Goal: Communication & Community: Answer question/provide support

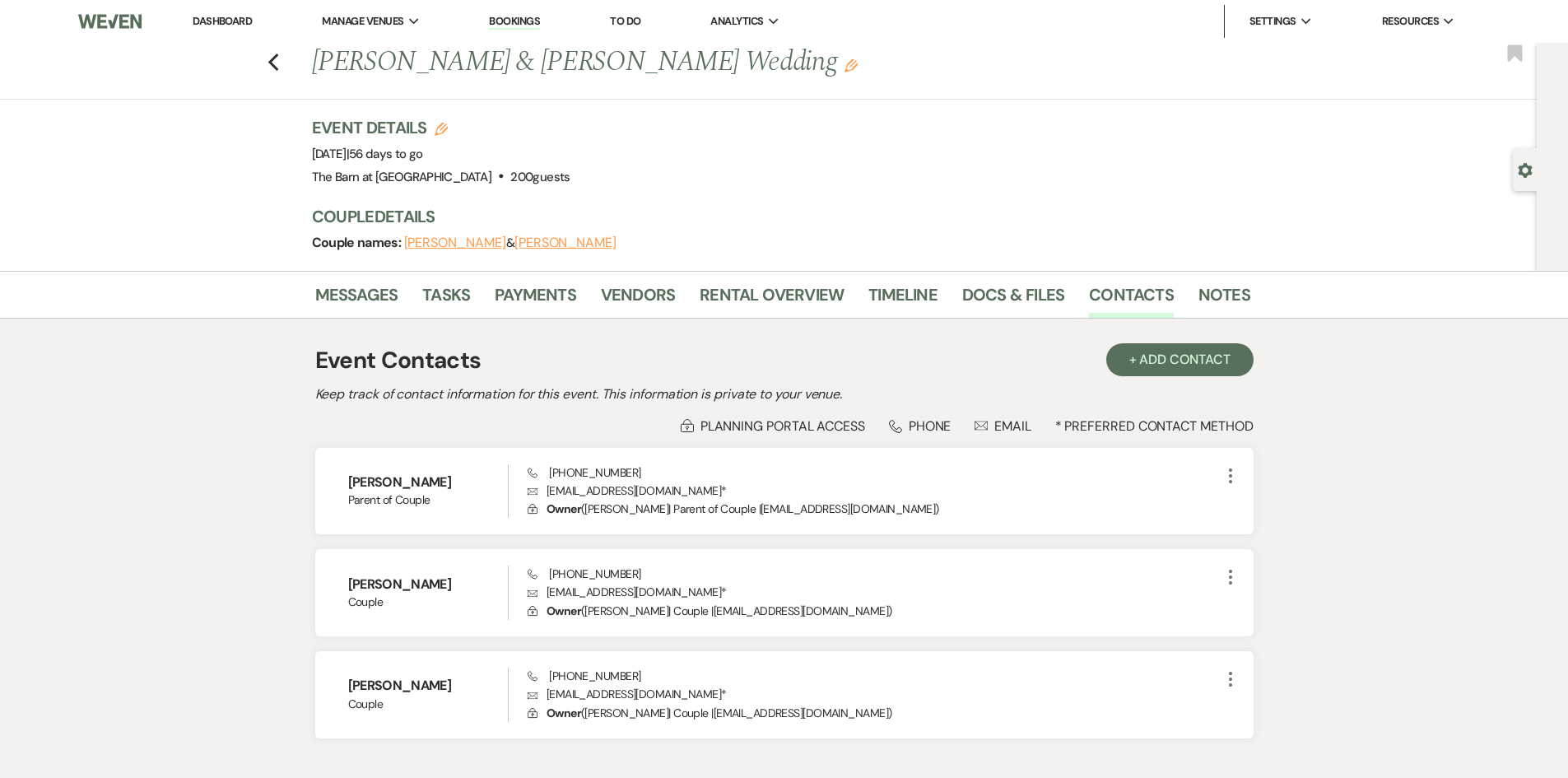
click at [227, 21] on link "Dashboard" at bounding box center [222, 20] width 59 height 14
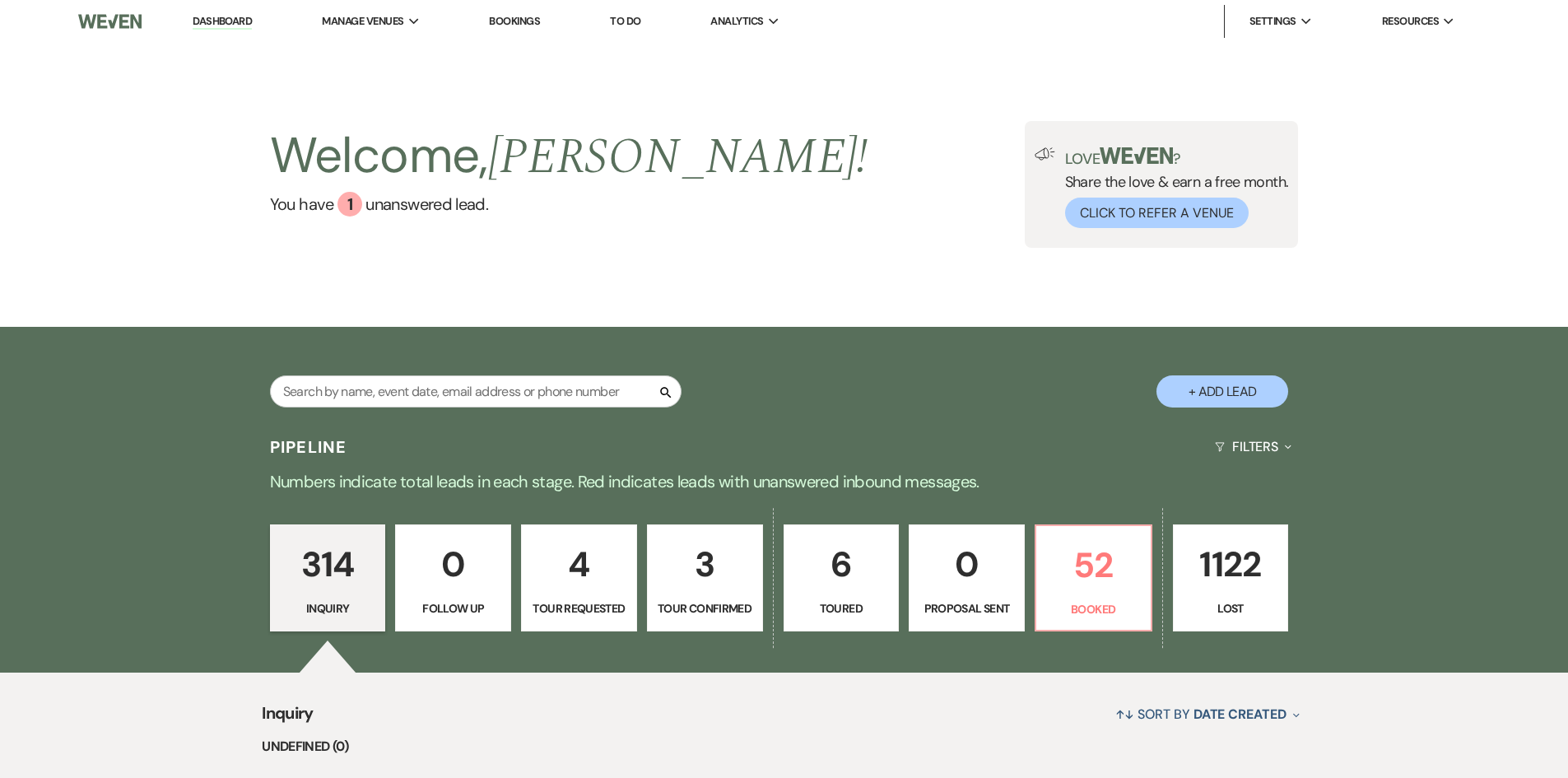
click at [1118, 568] on p "52" at bounding box center [1093, 564] width 94 height 55
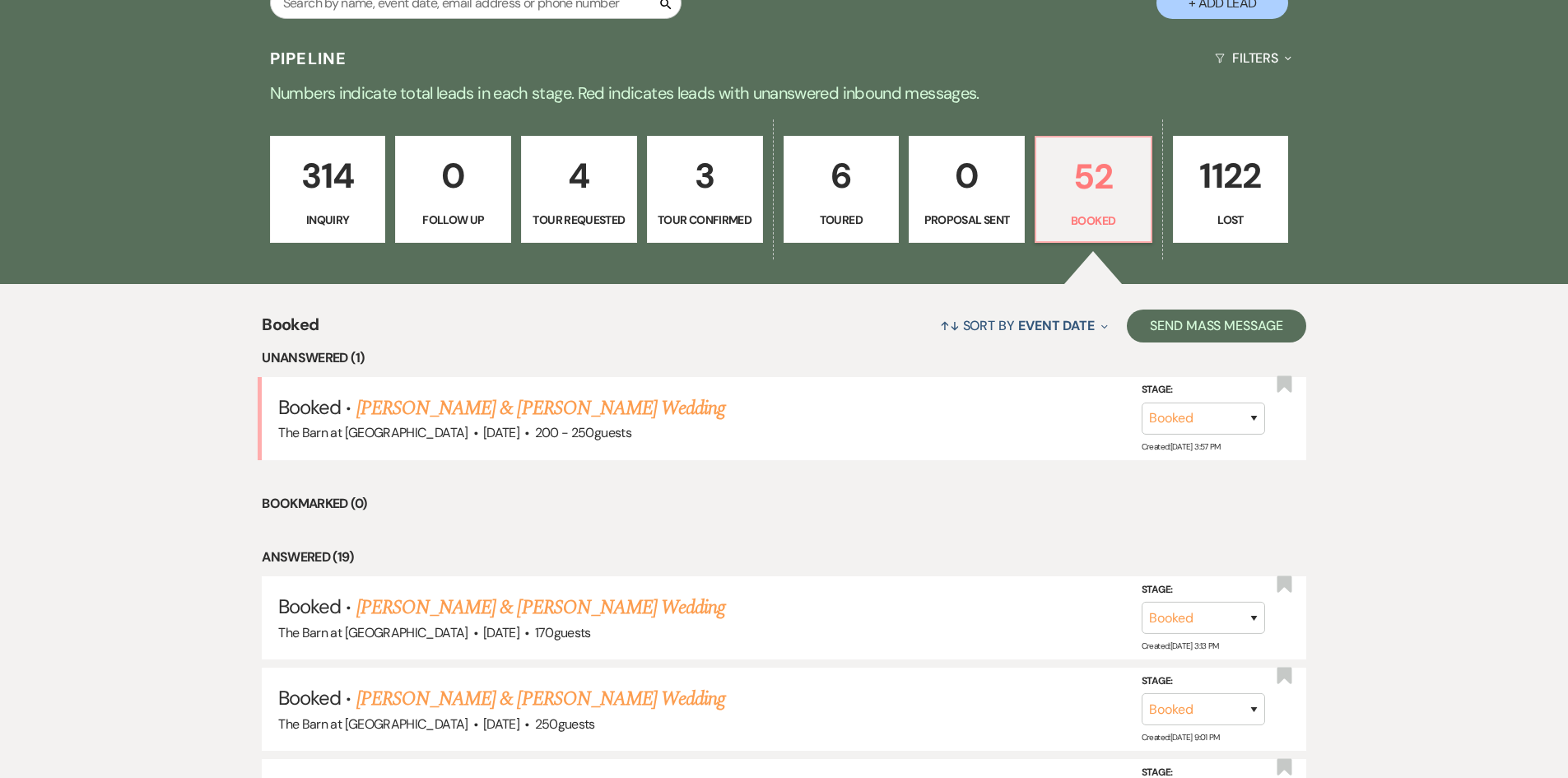
scroll to position [427, 0]
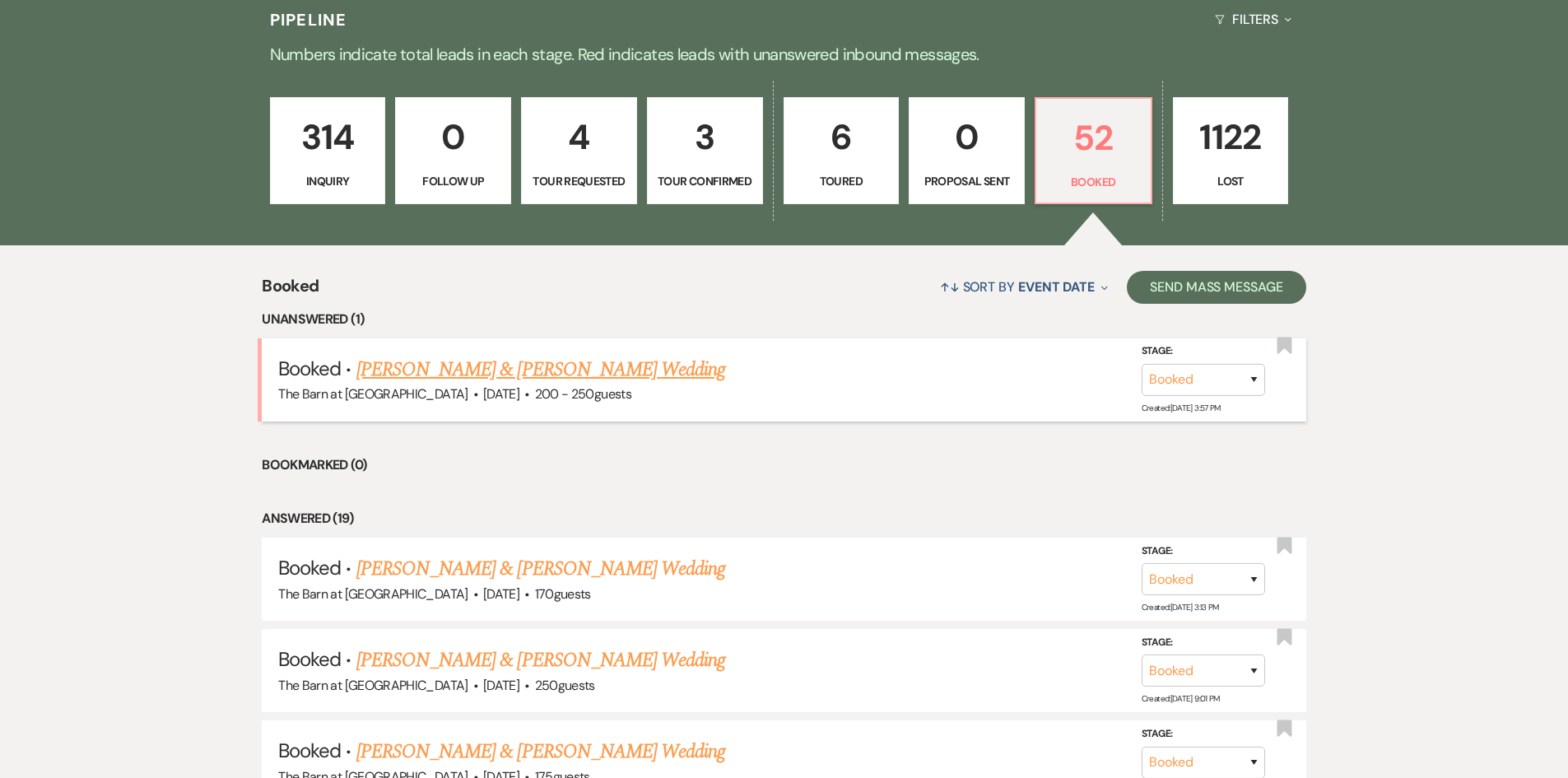
click at [540, 361] on link "[PERSON_NAME] & [PERSON_NAME] Wedding" at bounding box center [540, 370] width 369 height 30
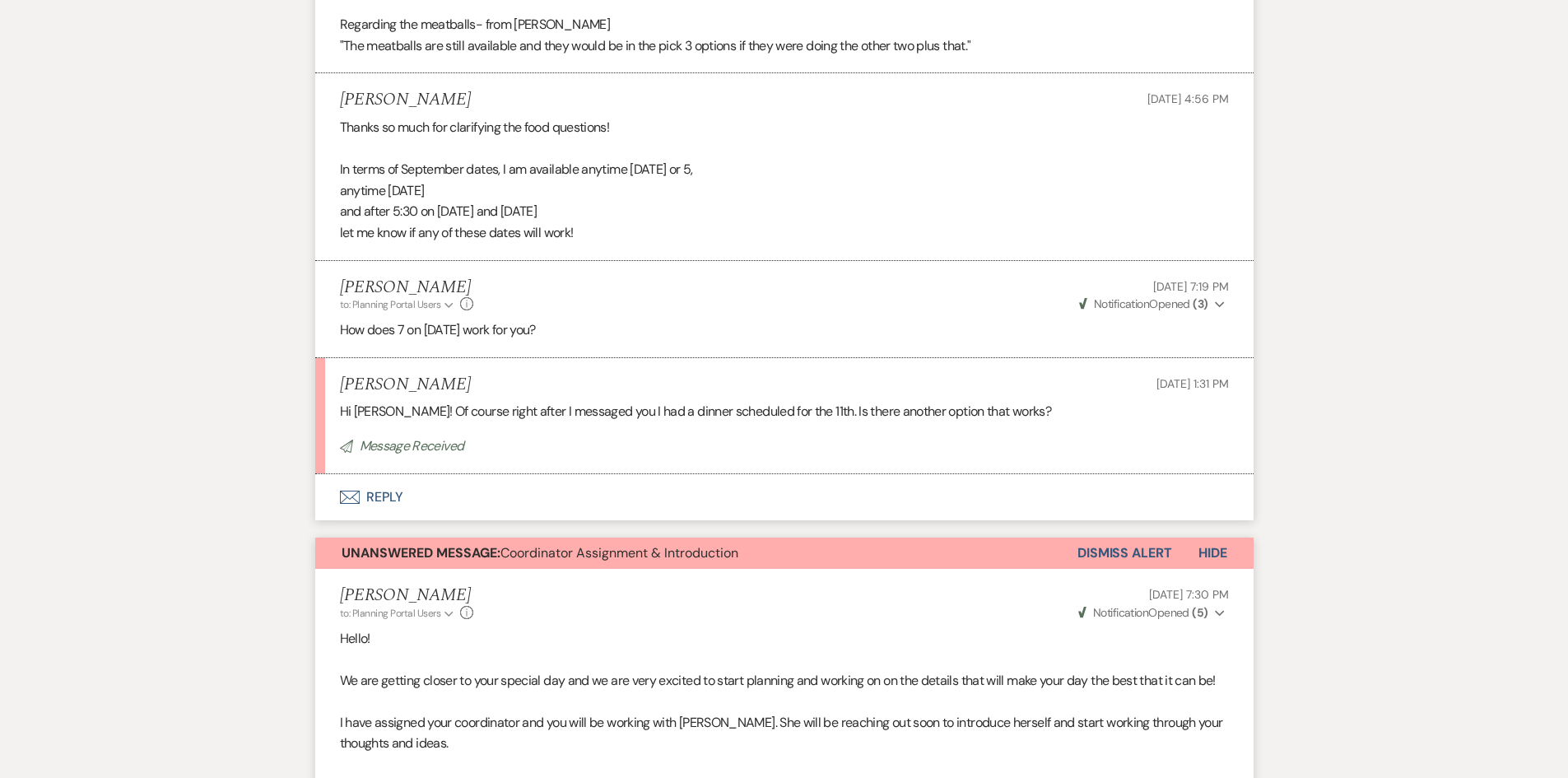
scroll to position [2139, 0]
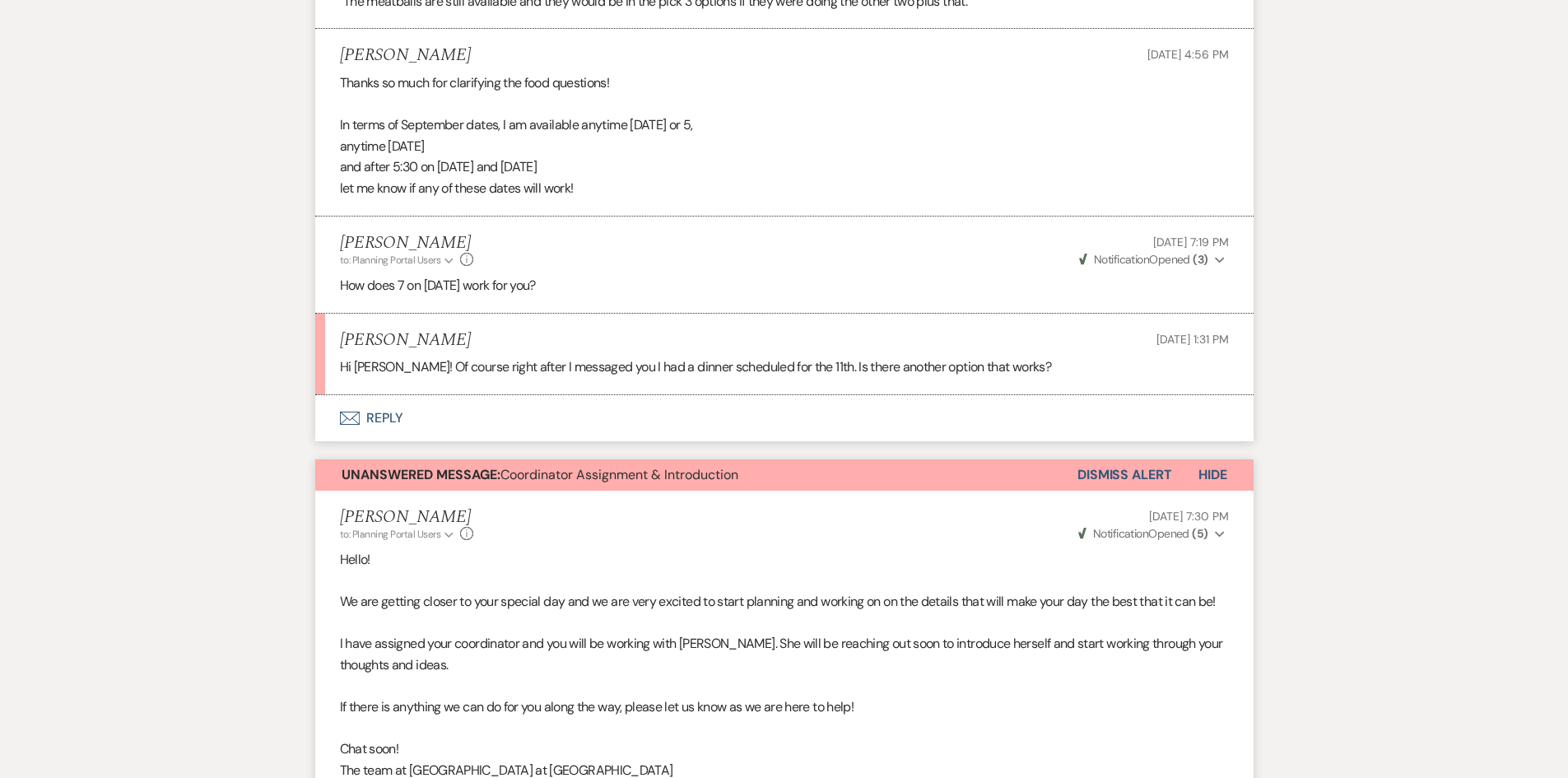
click at [393, 417] on button "Envelope Reply" at bounding box center [784, 418] width 938 height 46
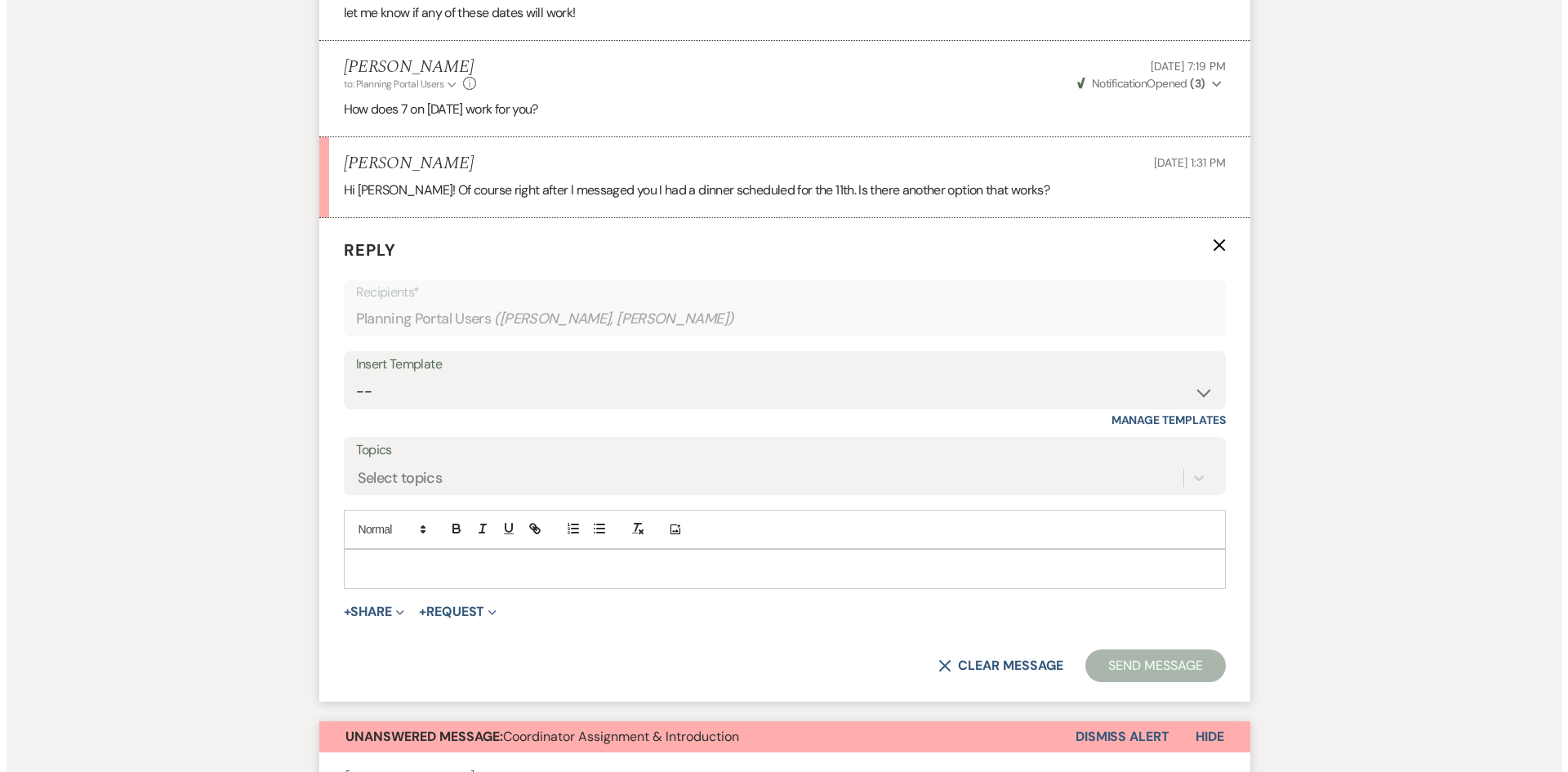
scroll to position [2297, 0]
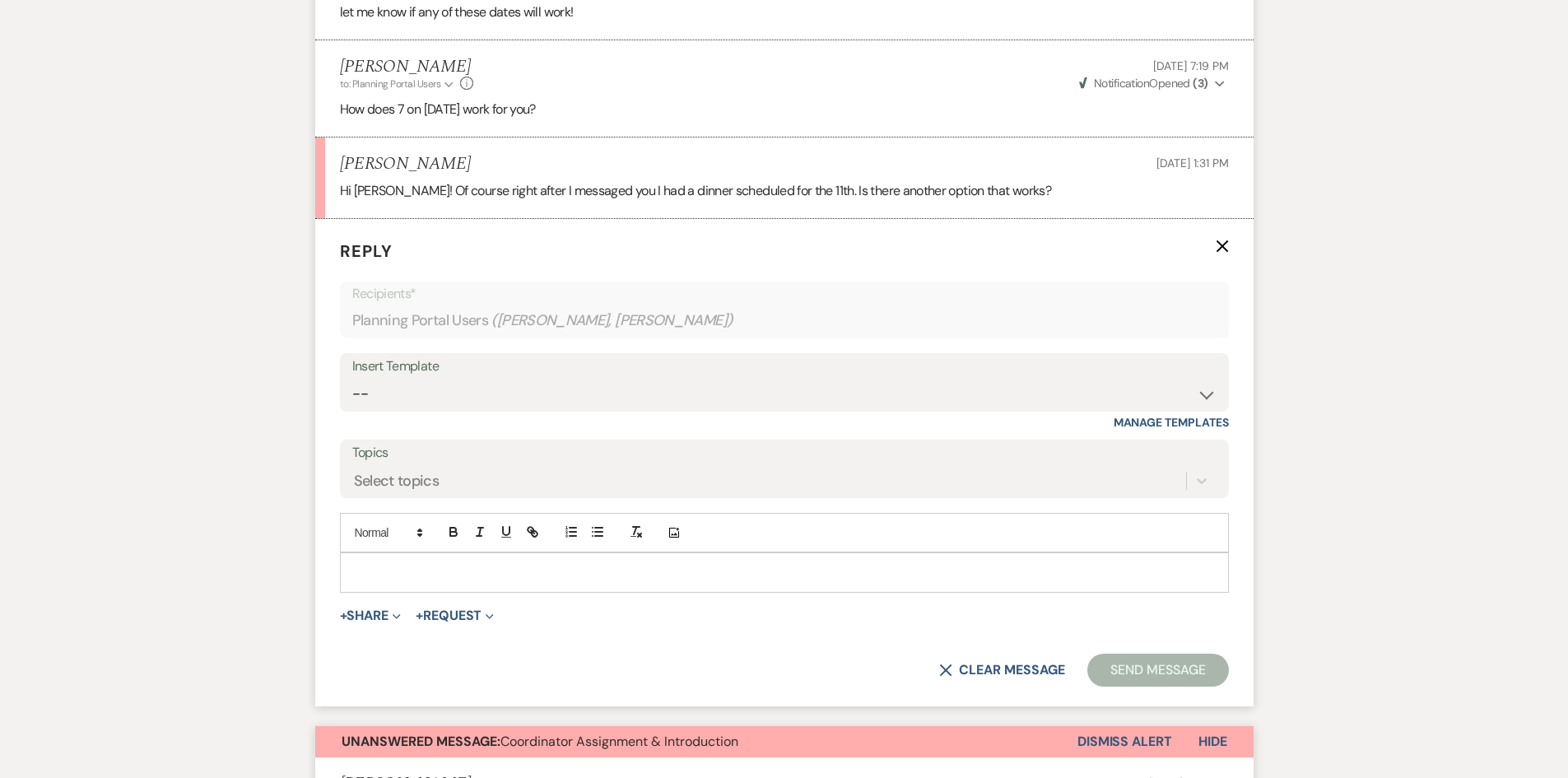
click at [409, 582] on div at bounding box center [784, 571] width 887 height 38
click at [663, 523] on button "Add Photo" at bounding box center [674, 533] width 23 height 20
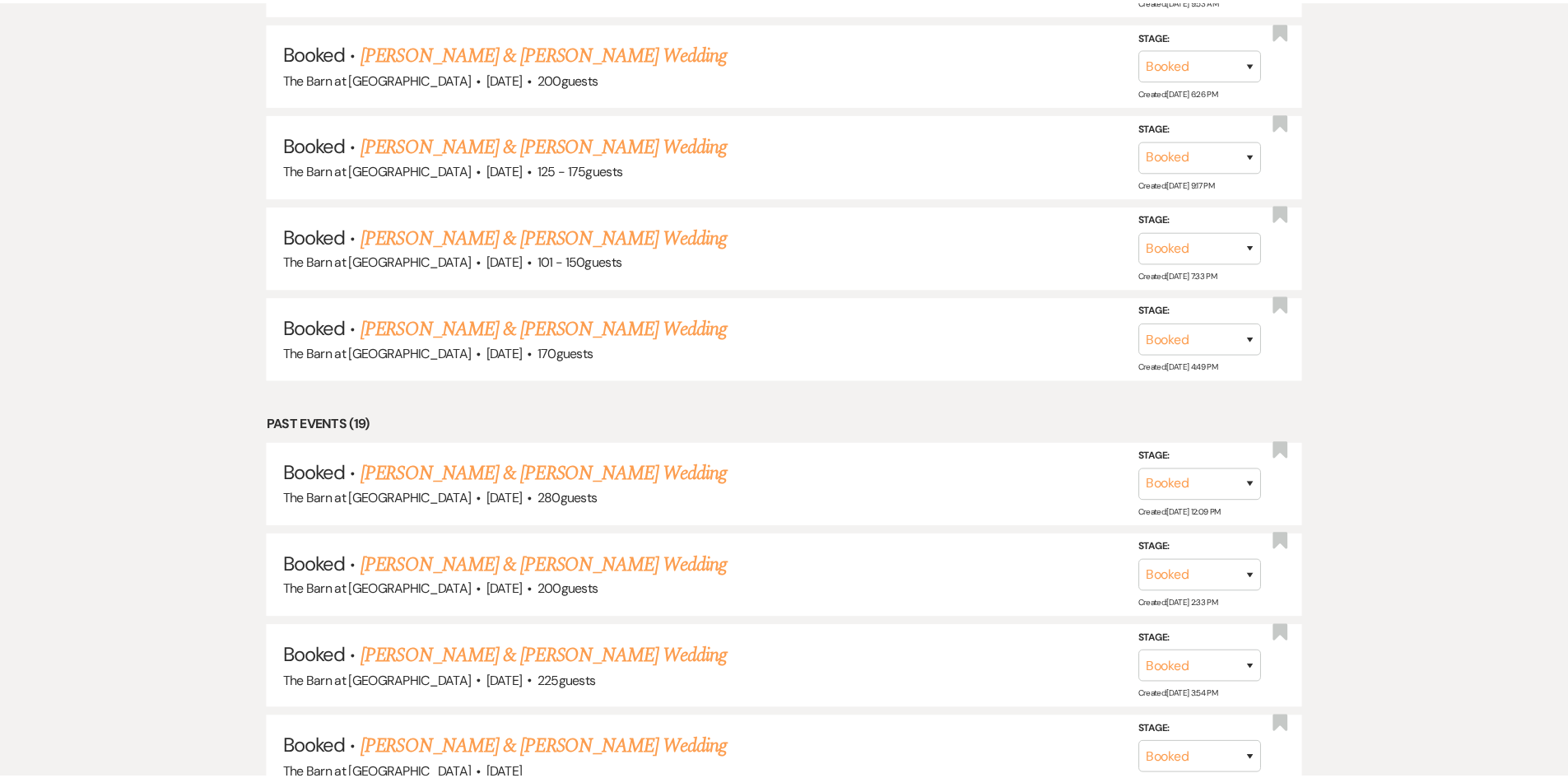
scroll to position [427, 0]
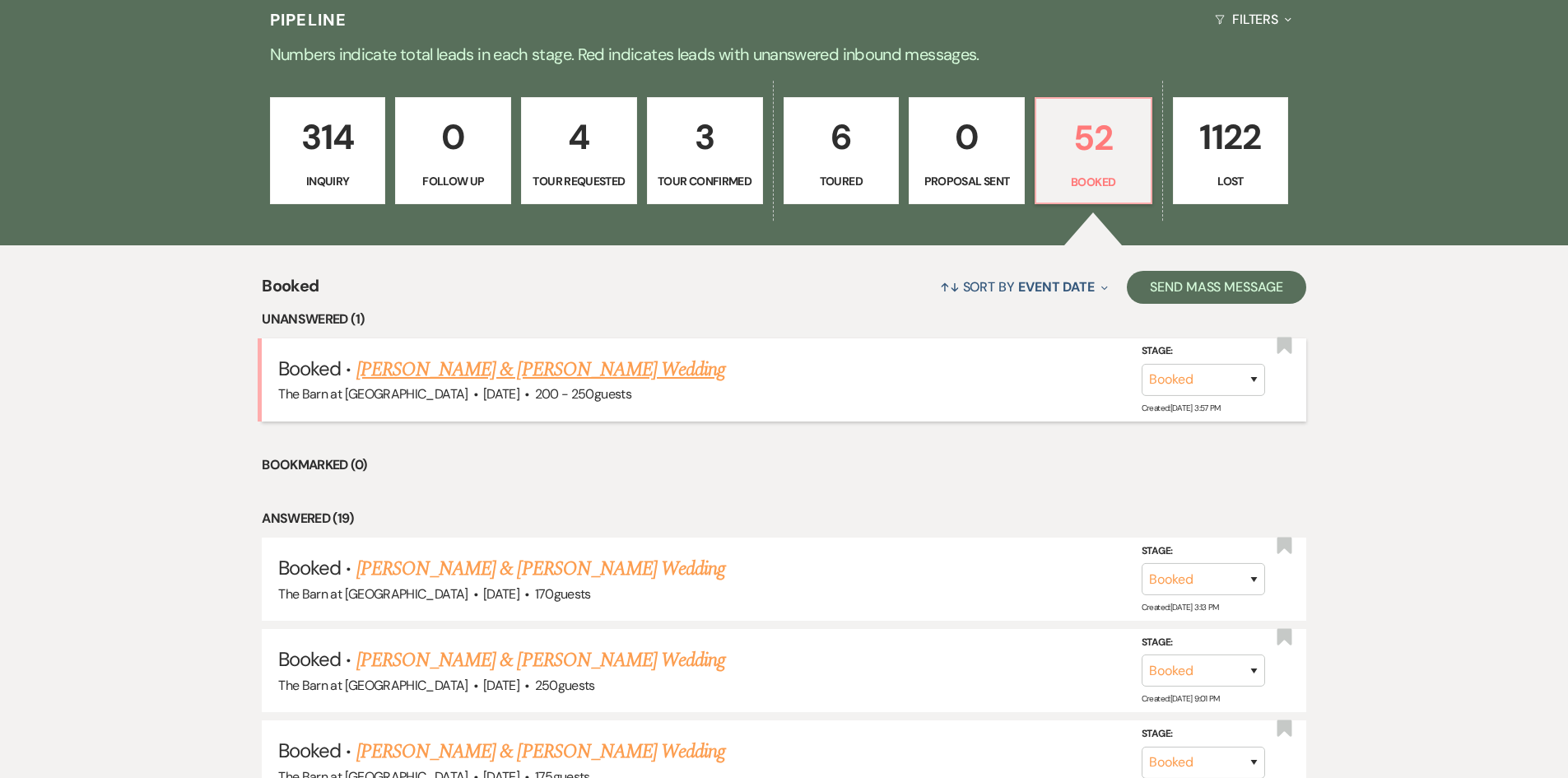
click at [554, 368] on link "[PERSON_NAME] & [PERSON_NAME] Wedding" at bounding box center [540, 370] width 369 height 30
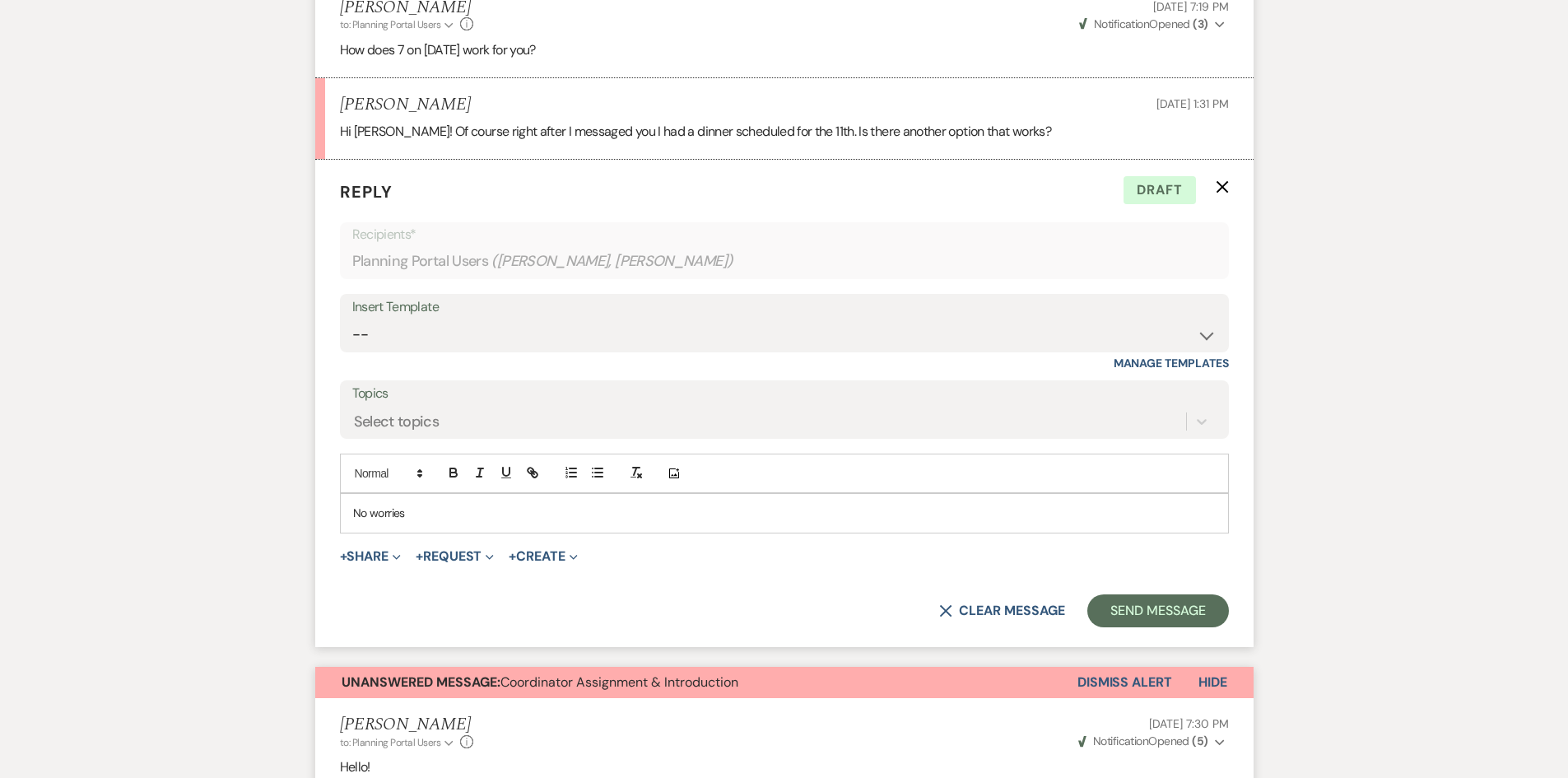
scroll to position [2387, 0]
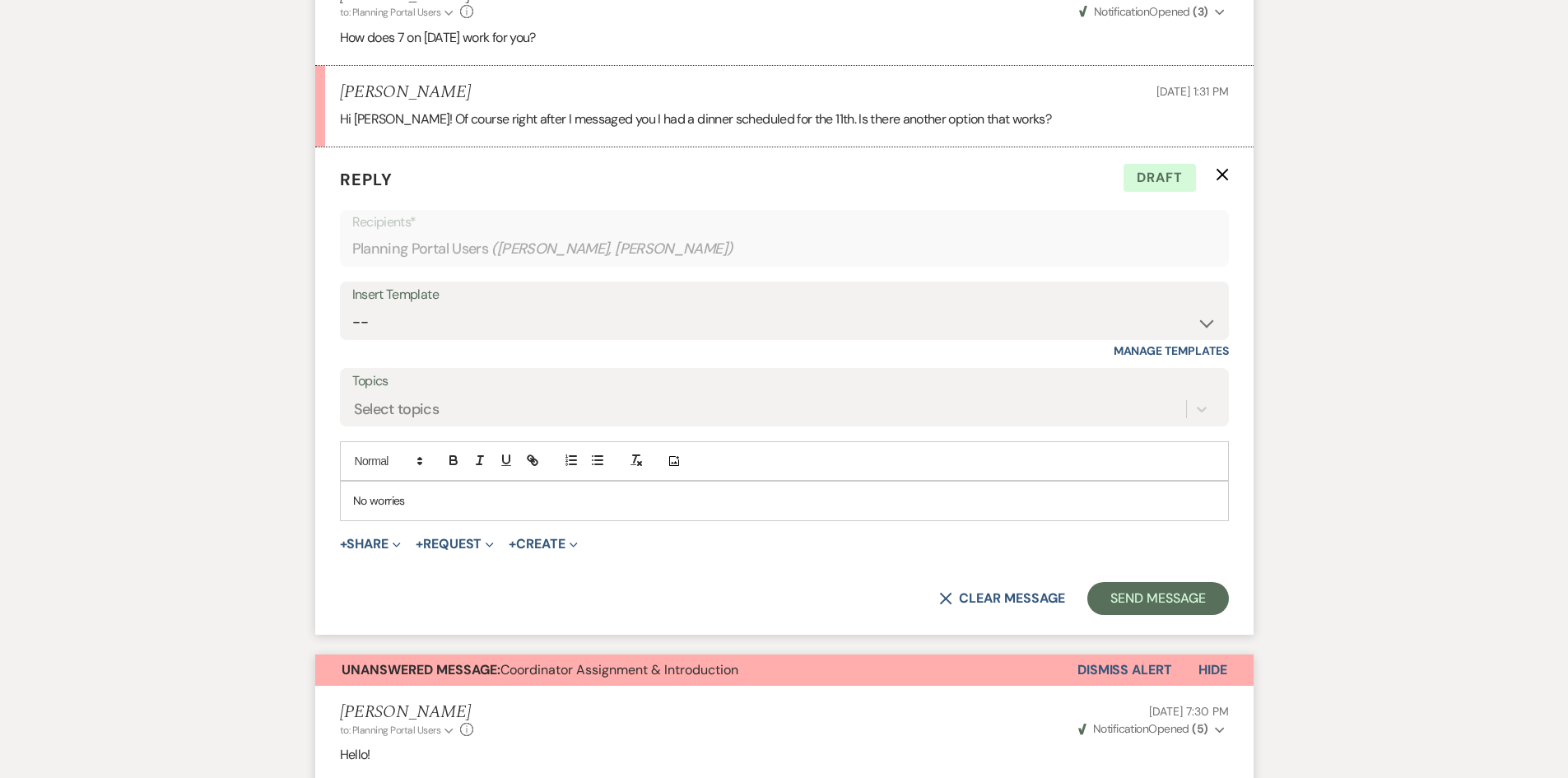
click at [429, 501] on p "No worries" at bounding box center [784, 500] width 862 height 18
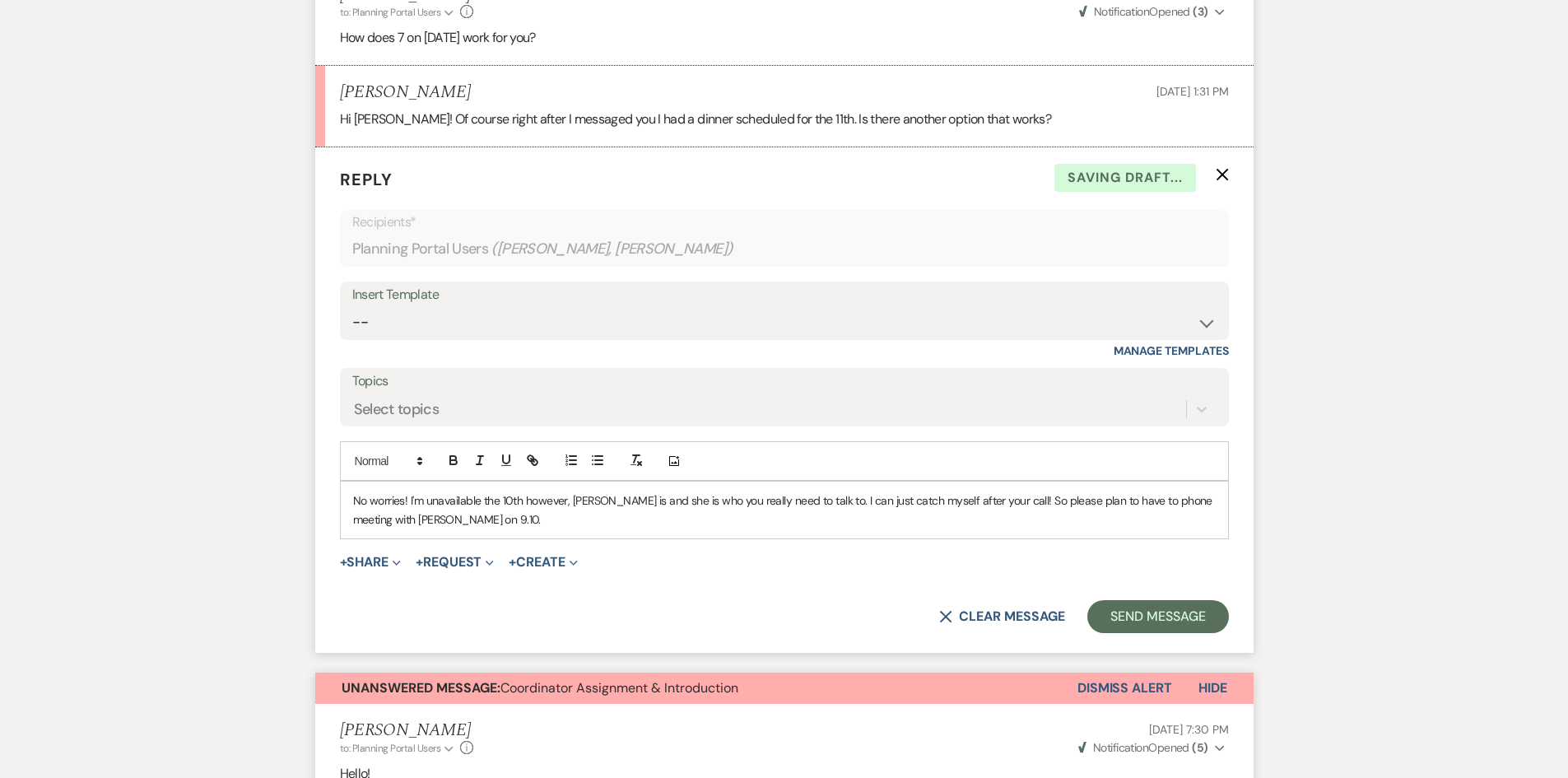
click at [419, 526] on p "No worries! I'm unavailable the 10th however, [PERSON_NAME] is and she is who y…" at bounding box center [784, 509] width 862 height 37
click at [524, 496] on p "No worries! I'm unavailable the 10th however, [PERSON_NAME] is and she is who y…" at bounding box center [784, 509] width 862 height 37
click at [797, 505] on p "No worries! I'm unavailable the 10th, however, [PERSON_NAME] is and she is who …" at bounding box center [784, 509] width 862 height 37
click at [582, 517] on p "No worries! I'm unavailable the 10th, however, [PERSON_NAME] is and she is who …" at bounding box center [784, 509] width 862 height 37
click at [1177, 600] on form "Reply X Draft Recipients* Planning Portal Users ( [PERSON_NAME], [PERSON_NAME] …" at bounding box center [784, 400] width 938 height 505
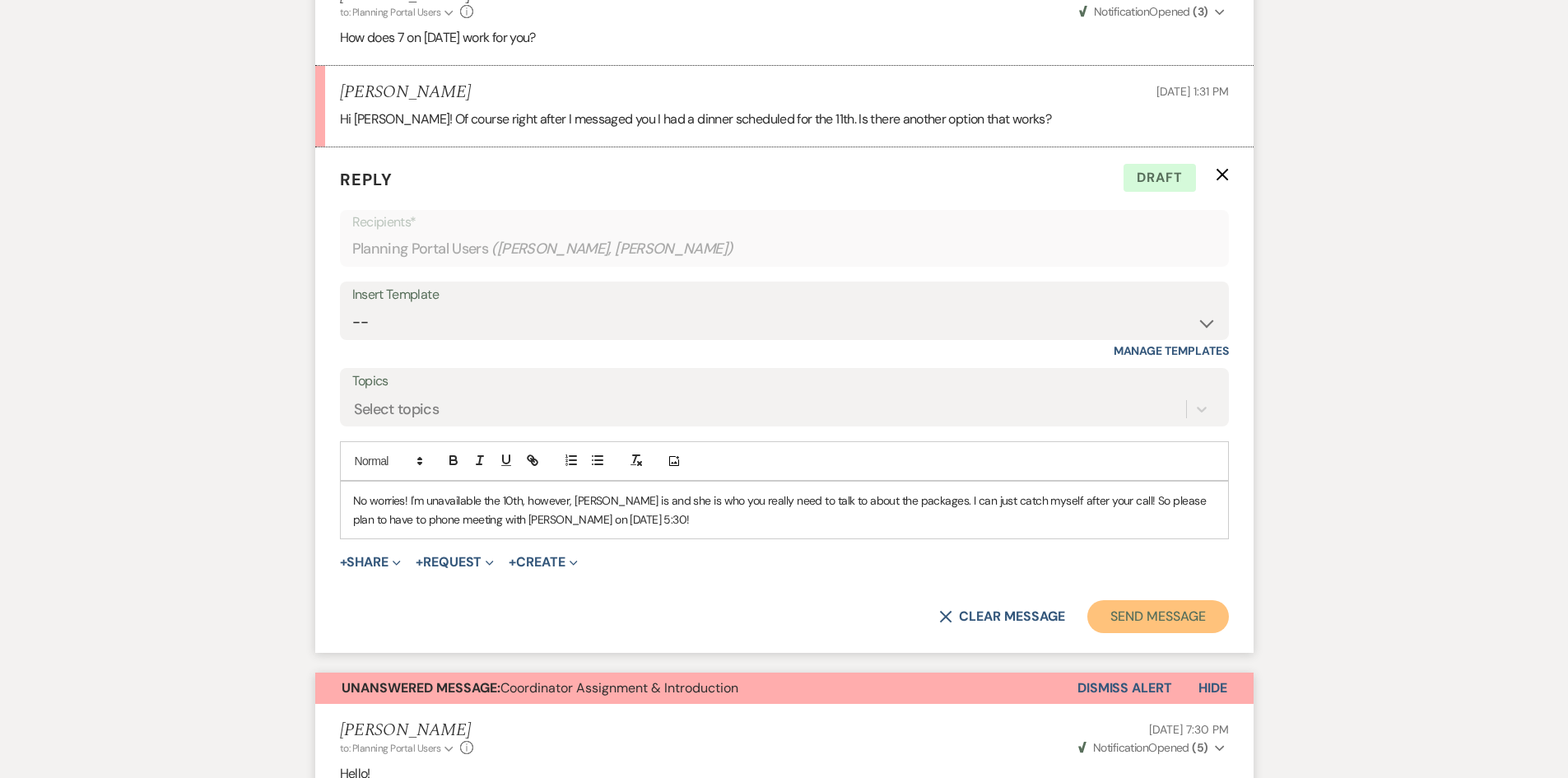
click at [1184, 608] on button "Send Message" at bounding box center [1157, 616] width 140 height 33
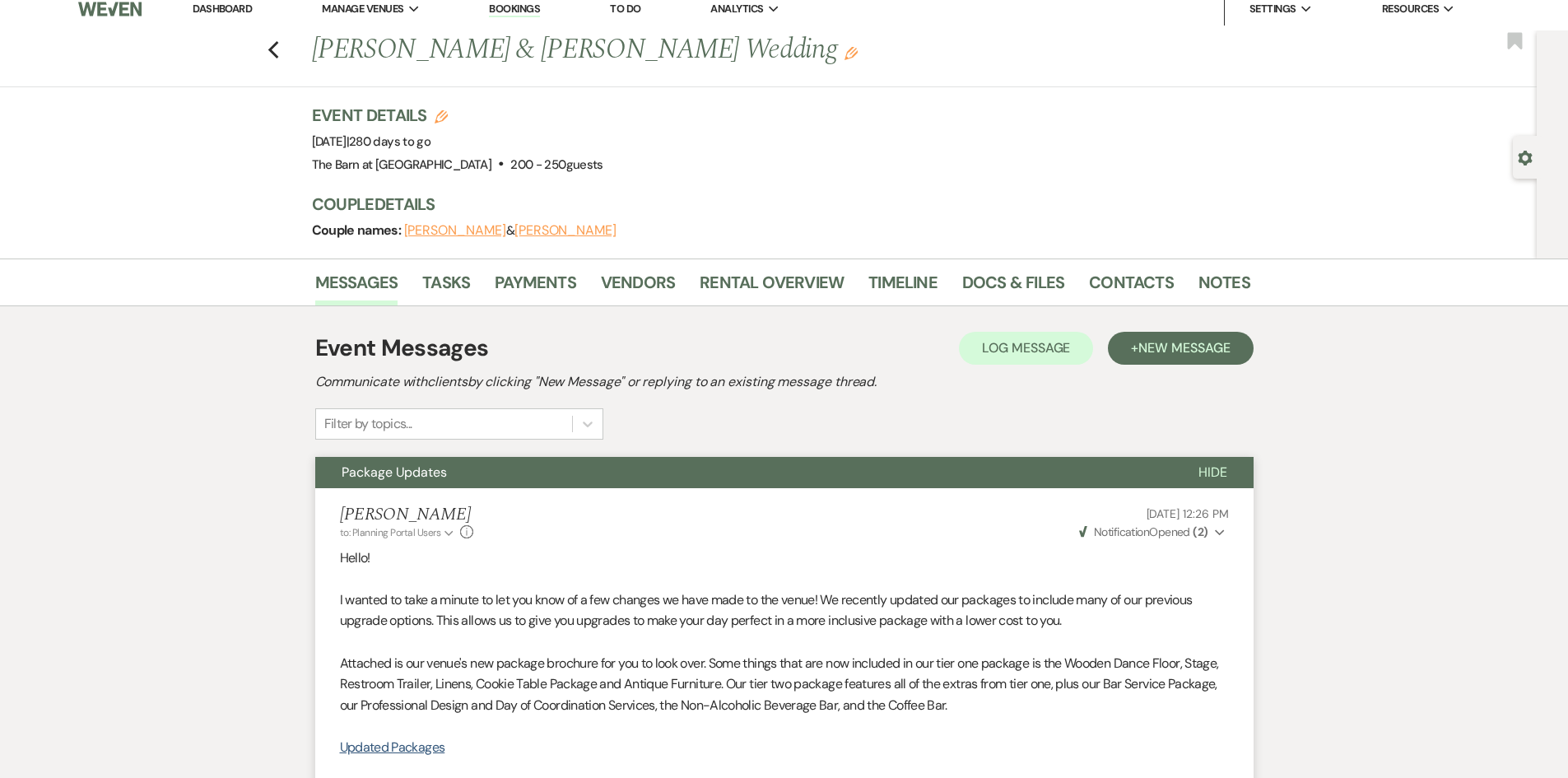
scroll to position [0, 0]
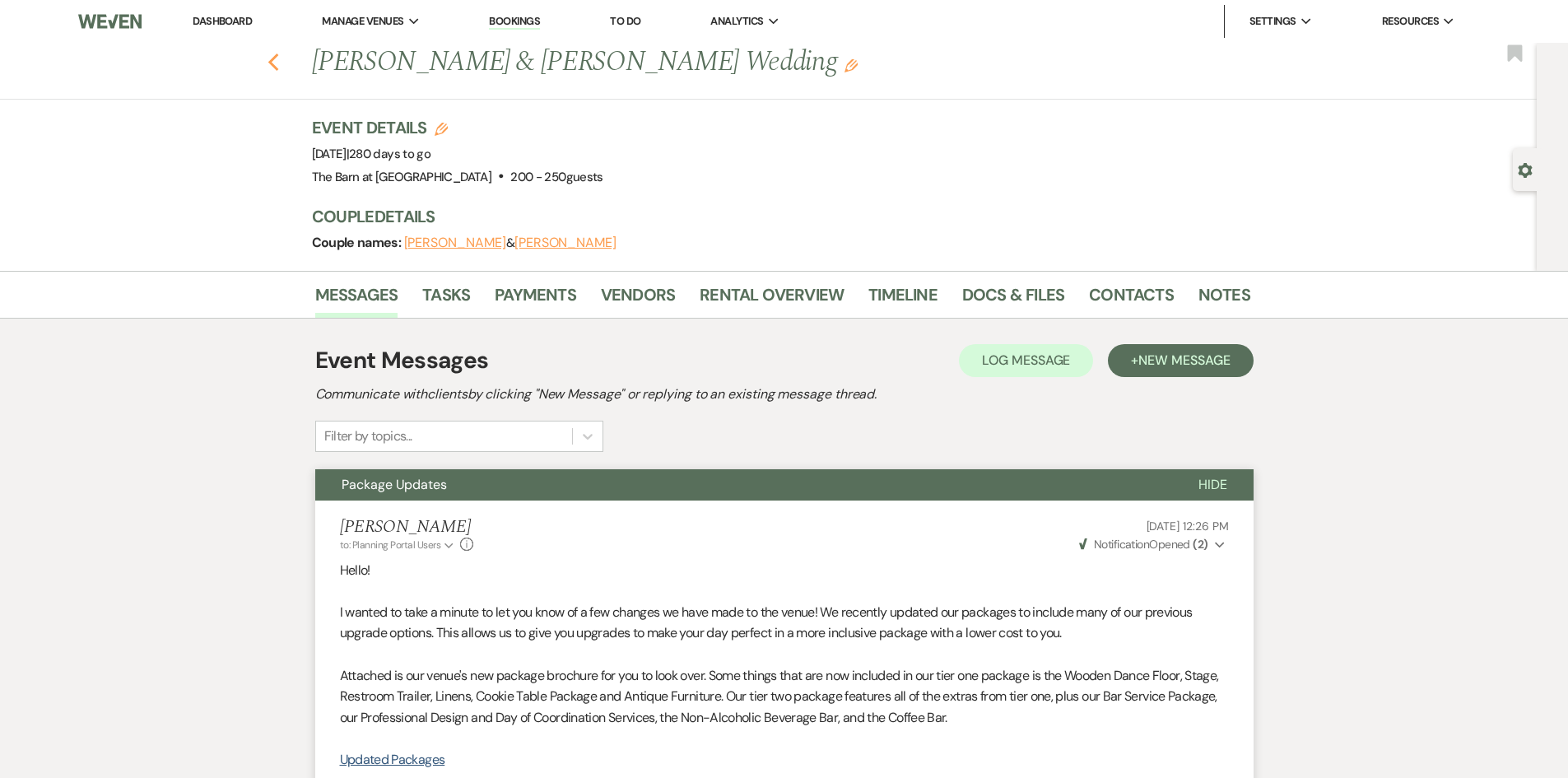
click at [280, 59] on icon "Previous" at bounding box center [274, 62] width 13 height 20
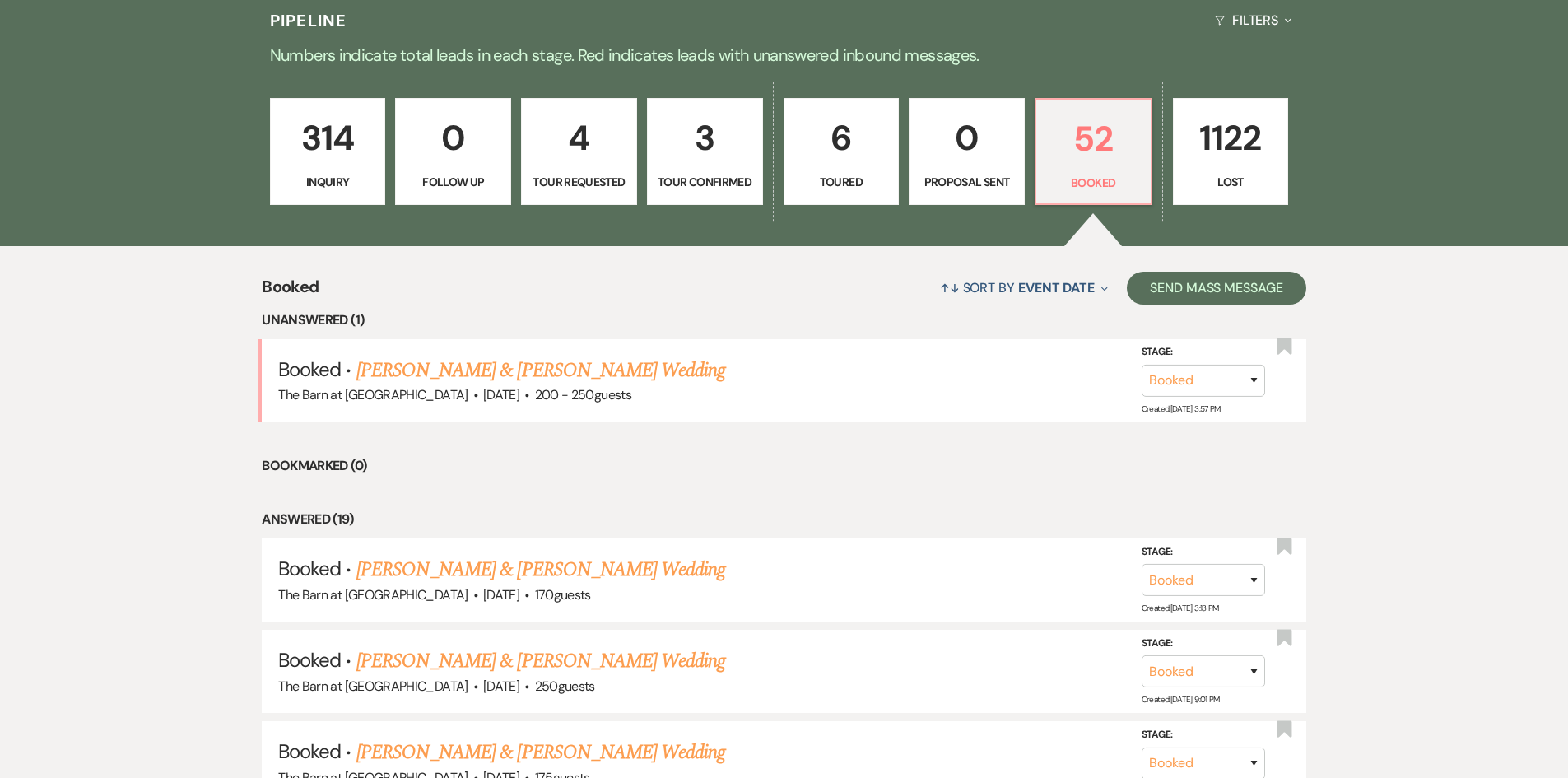
drag, startPoint x: 586, startPoint y: 362, endPoint x: 671, endPoint y: 366, distance: 85.1
click at [586, 362] on link "[PERSON_NAME] & [PERSON_NAME] Wedding" at bounding box center [540, 370] width 369 height 30
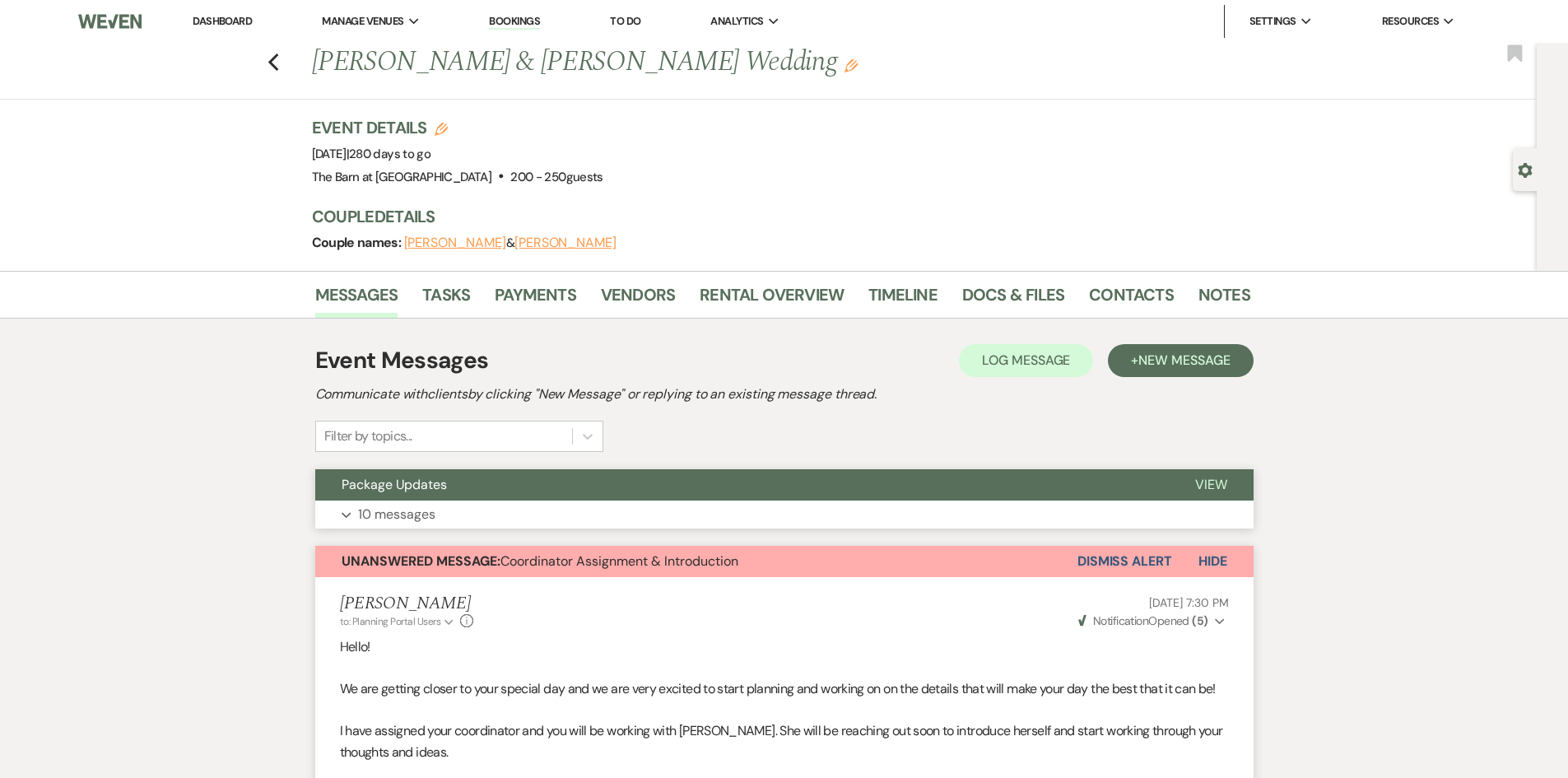
click at [409, 513] on p "10 messages" at bounding box center [396, 514] width 77 height 22
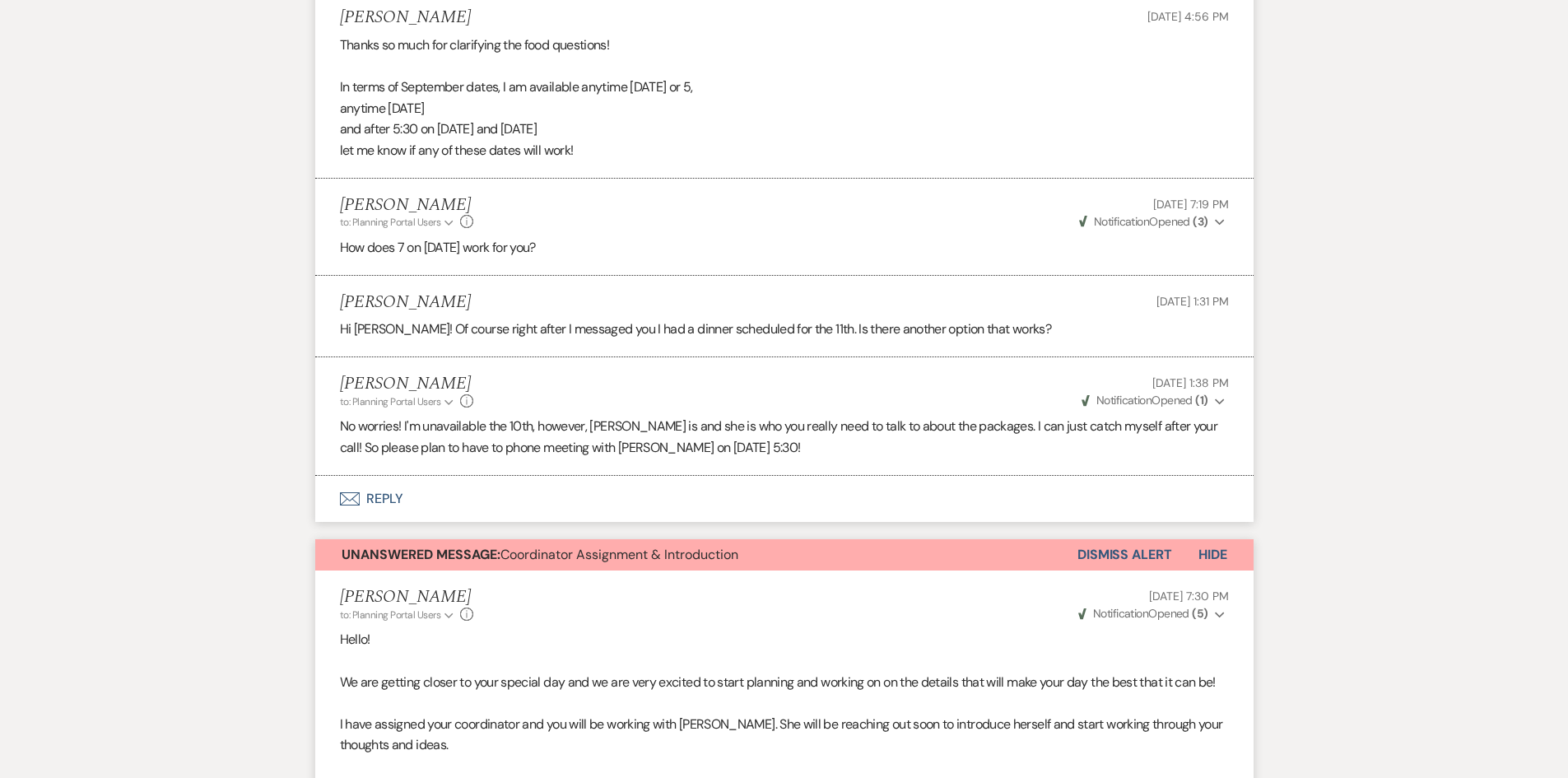
scroll to position [2223, 0]
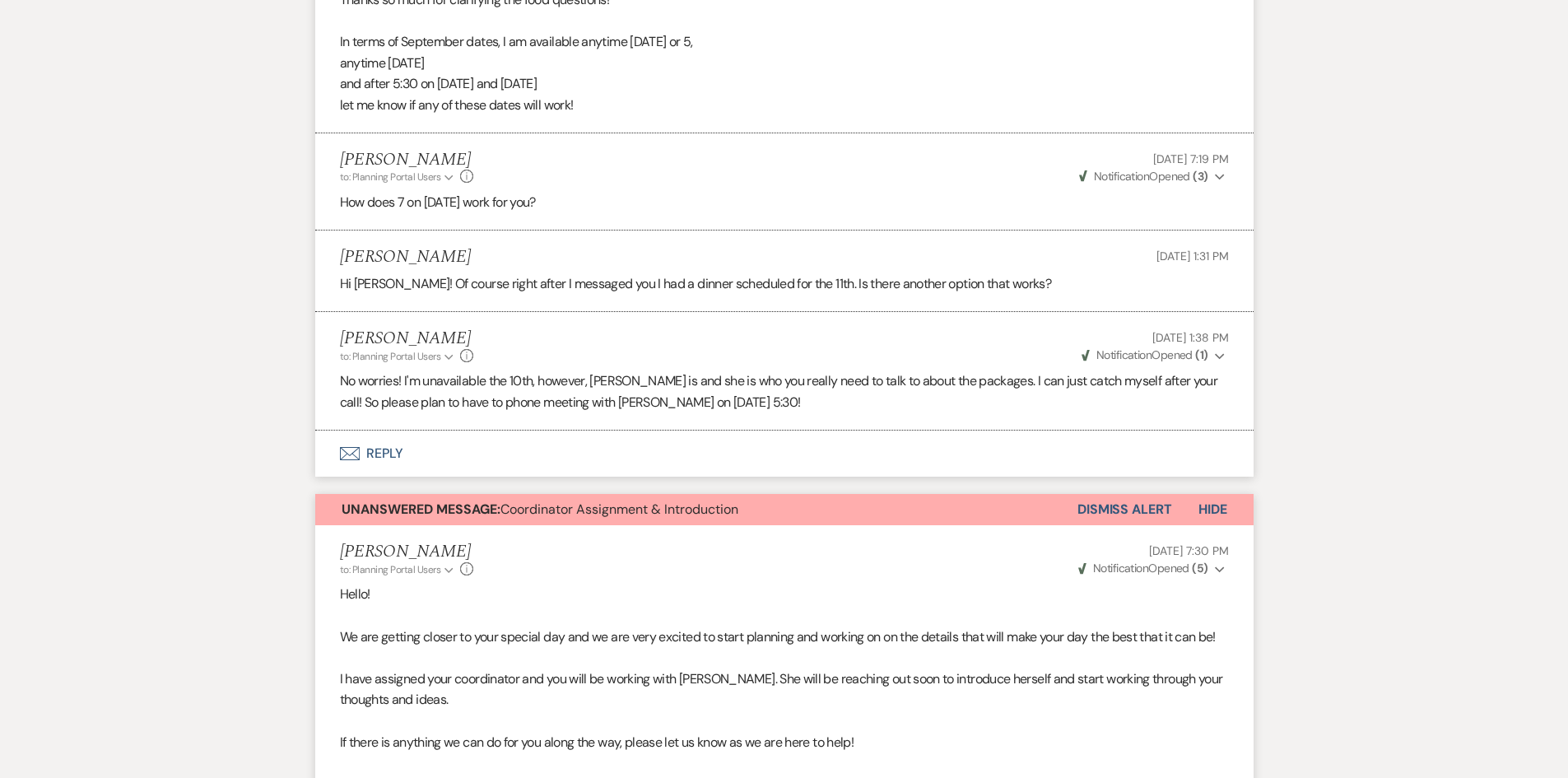
click at [1218, 355] on icon "Expand" at bounding box center [1219, 356] width 10 height 12
click at [1212, 357] on button "Weven Check Notification Opened ( 1 ) Collapse" at bounding box center [1153, 354] width 149 height 17
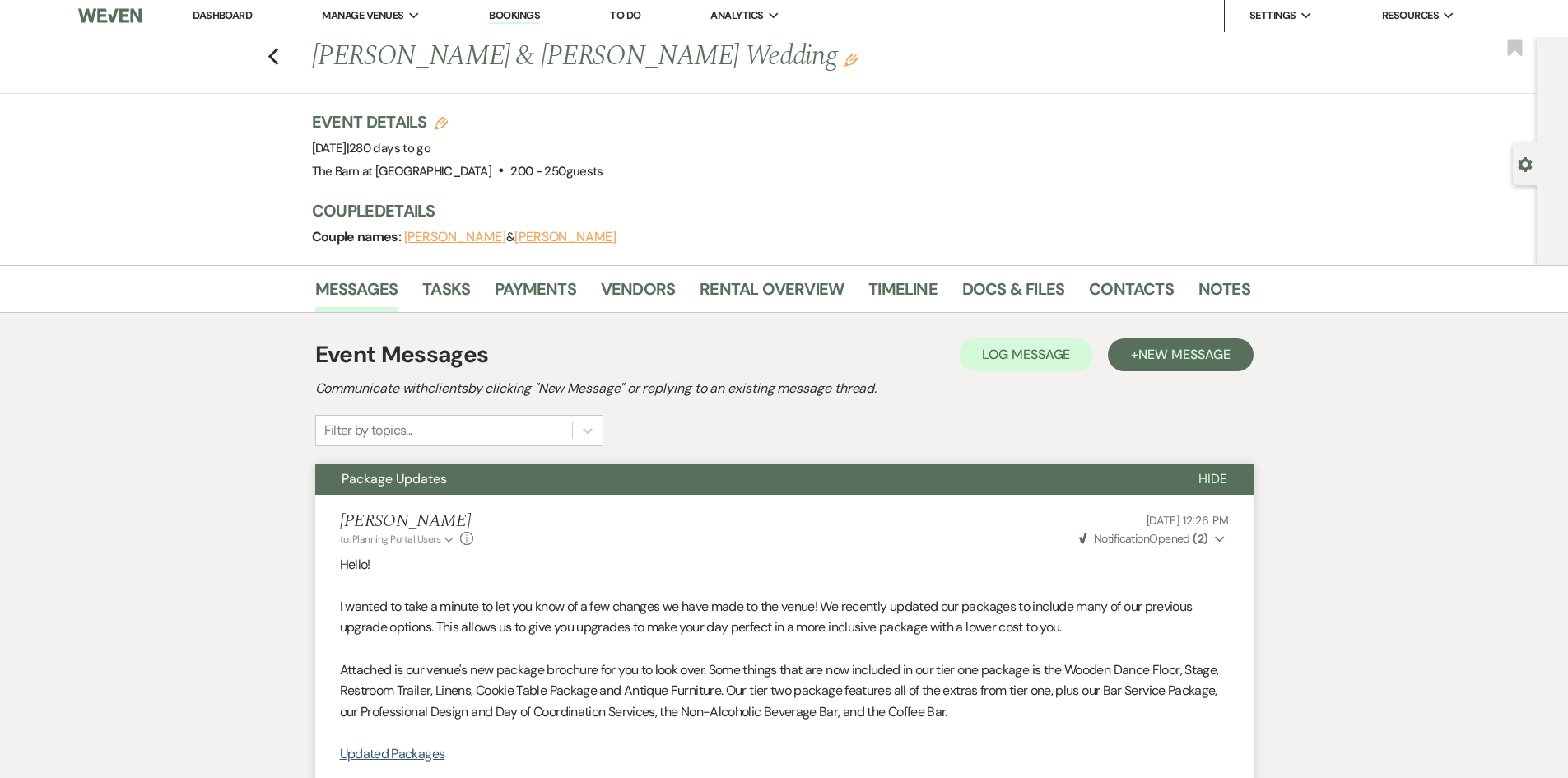
scroll to position [0, 0]
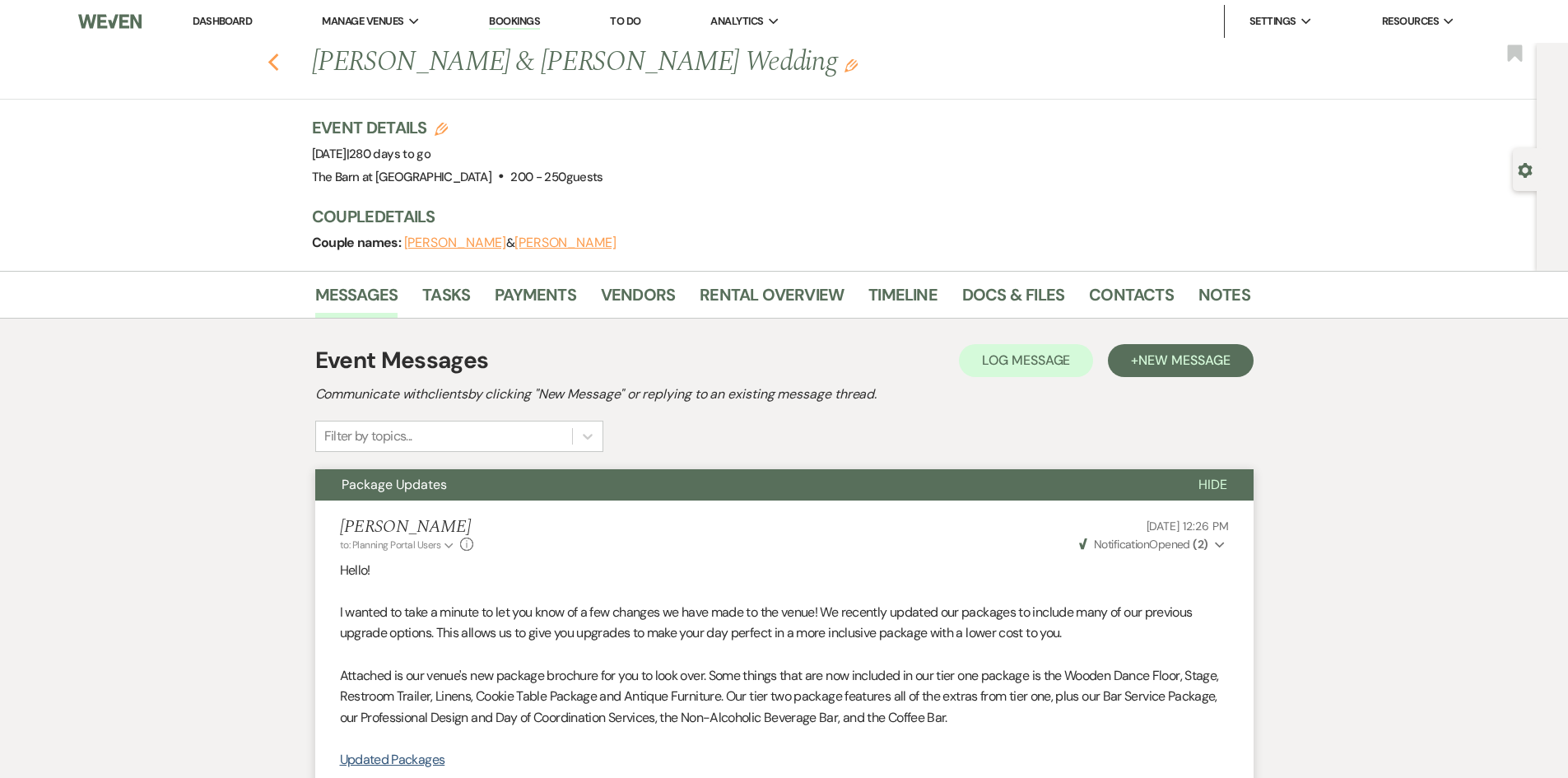
click at [277, 69] on icon "Previous" at bounding box center [274, 62] width 13 height 20
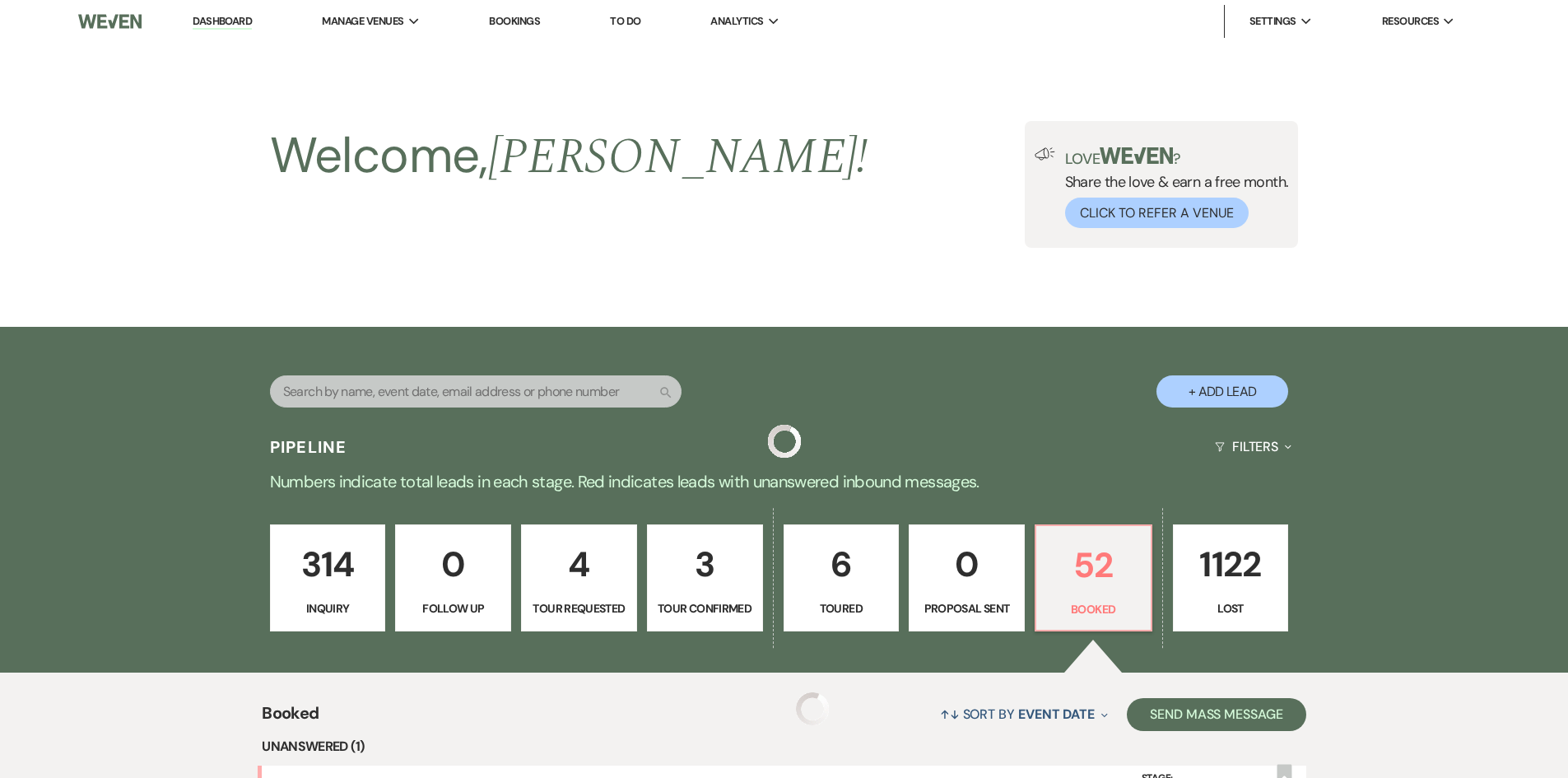
scroll to position [427, 0]
